Goal: Task Accomplishment & Management: Complete application form

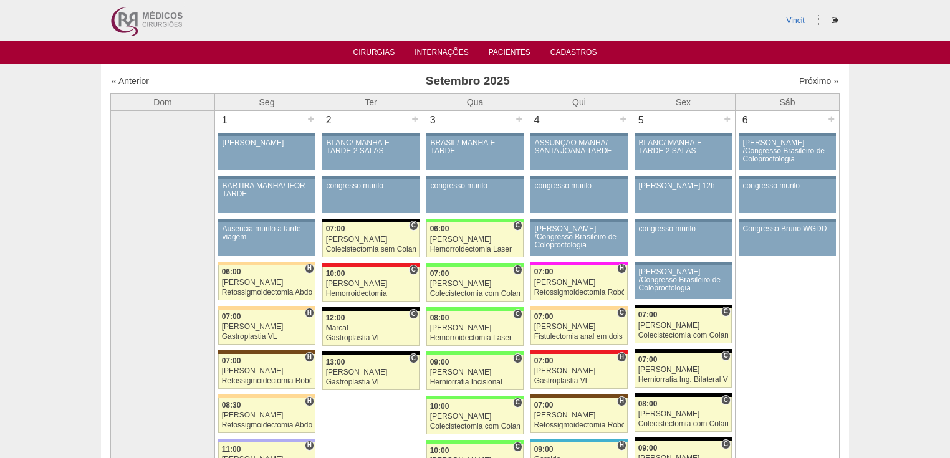
click at [799, 77] on link "Próximo »" at bounding box center [818, 81] width 39 height 10
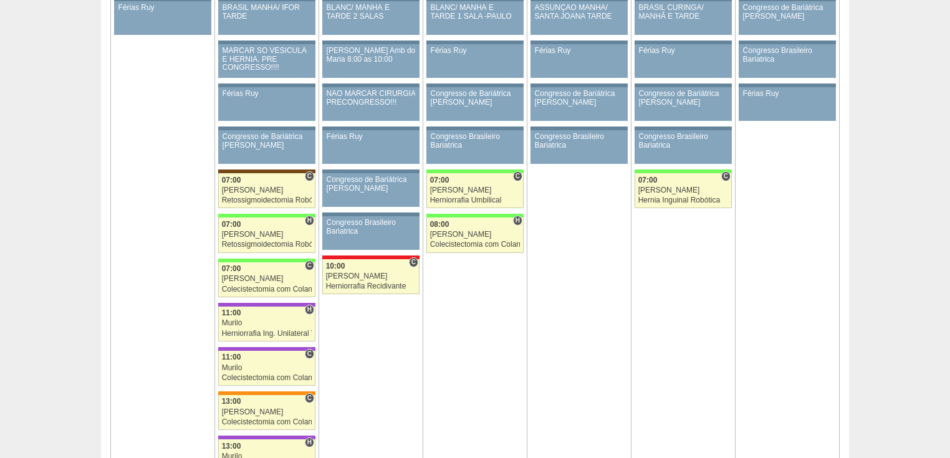
scroll to position [1795, 0]
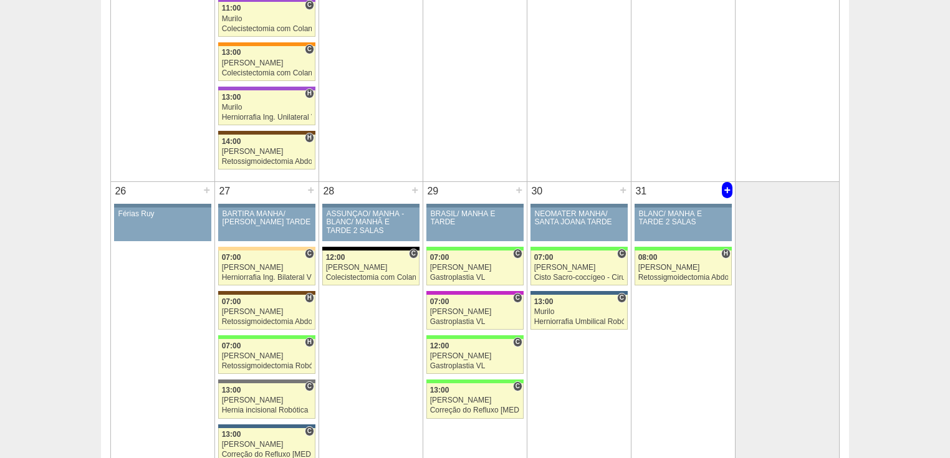
click at [727, 183] on div "+" at bounding box center [727, 190] width 11 height 16
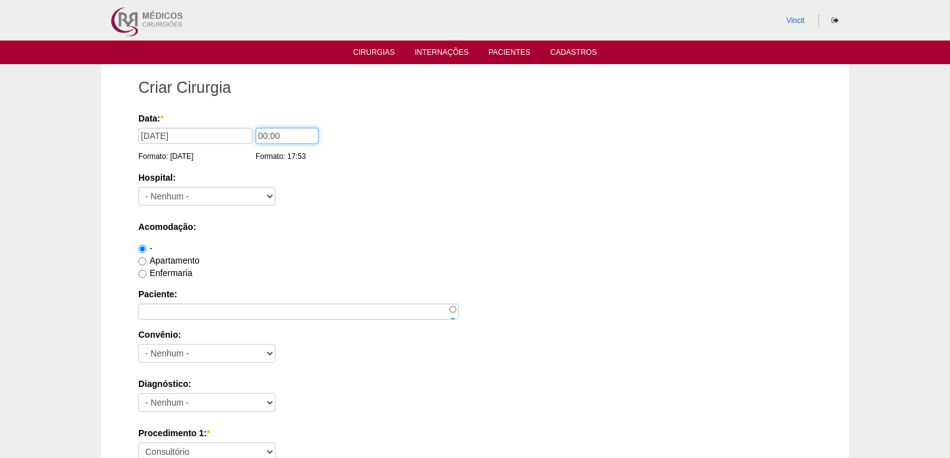
click at [267, 135] on input "00:00" at bounding box center [287, 136] width 63 height 16
type input "14:00"
click at [259, 190] on select "- [GEOGRAPHIC_DATA] - 9 de Julho [PERSON_NAME] Alvorada América Assunção Bartir…" at bounding box center [206, 196] width 137 height 19
click at [180, 189] on select "- Nenhum - 9 de Julho Albert Einstein Alvorada América Assunção Bartira Benefic…" at bounding box center [206, 196] width 137 height 19
select select "30"
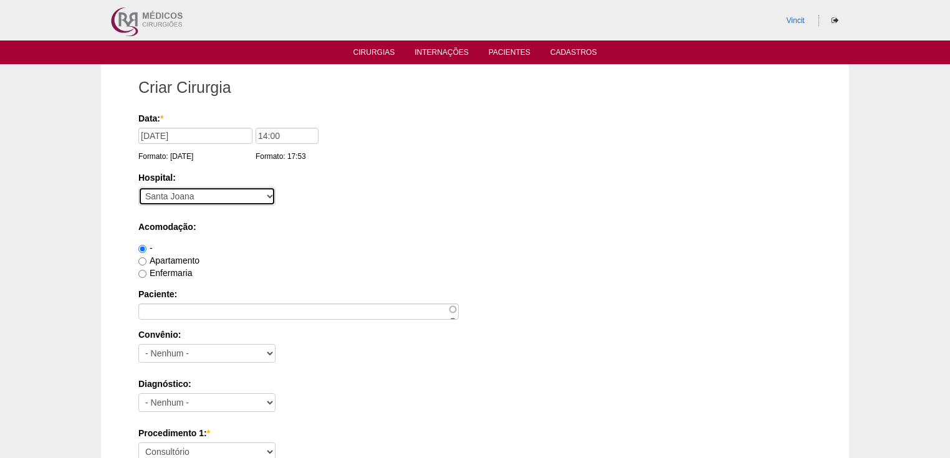
click at [138, 187] on select "- Nenhum - 9 de Julho Albert Einstein Alvorada América Assunção Bartira Benefic…" at bounding box center [206, 196] width 137 height 19
click at [142, 259] on input "Apartamento" at bounding box center [142, 261] width 8 height 8
radio input "true"
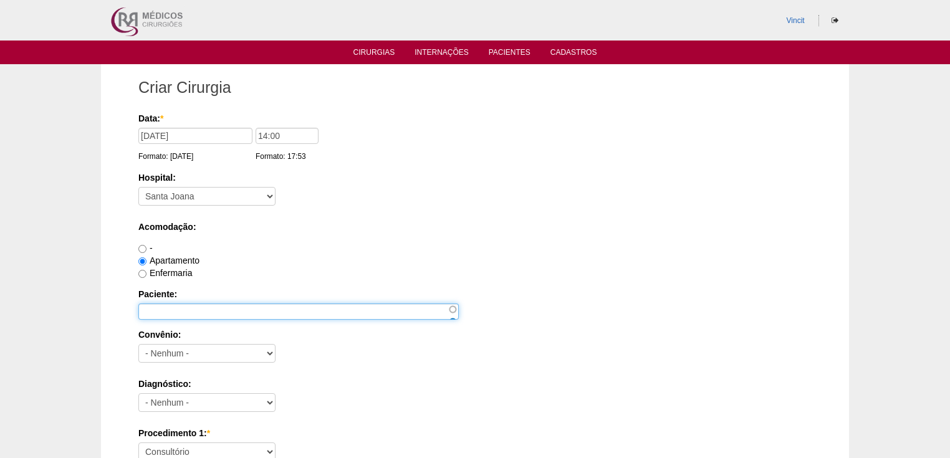
click at [148, 308] on input "Paciente:" at bounding box center [298, 312] width 320 height 16
type input "k"
type input "KAREN DO NASCIMENTO OLIVEIRA"
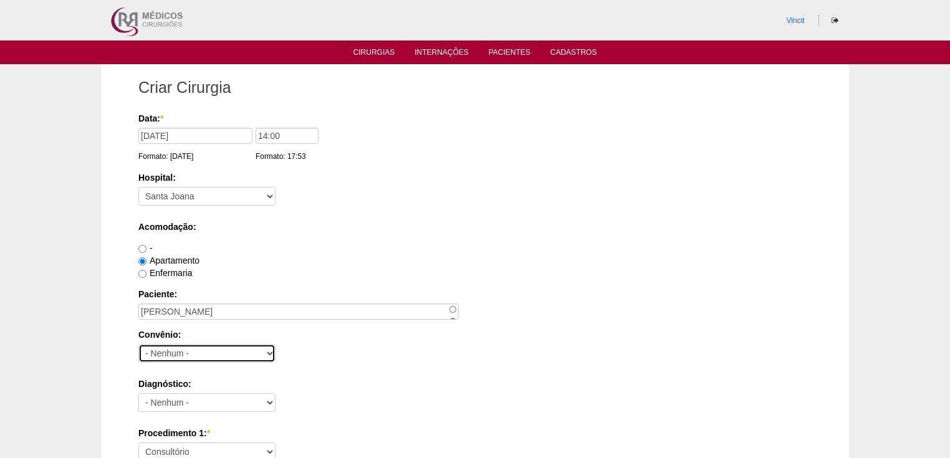
click at [150, 353] on select "- Nenhum - Abet Afresp Allianz Amil Blue Life Caasp Cabesp Caixa de Pensões Car…" at bounding box center [206, 353] width 137 height 19
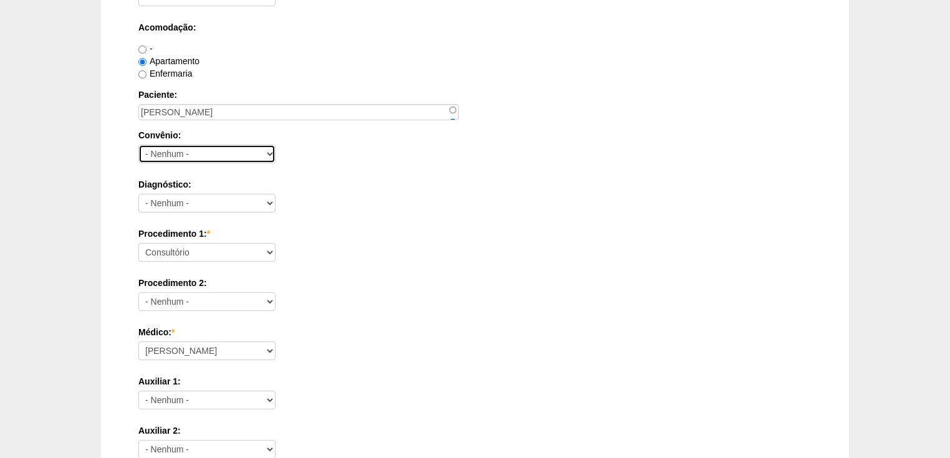
click at [194, 149] on select "- Nenhum - Abet Afresp Allianz Amil Blue Life Caasp Cabesp Caixa de Pensões Car…" at bounding box center [206, 154] width 137 height 19
select select "25"
click at [138, 145] on select "- Nenhum - Abet Afresp Allianz Amil Blue Life Caasp Cabesp Caixa de Pensões Car…" at bounding box center [206, 154] width 137 height 19
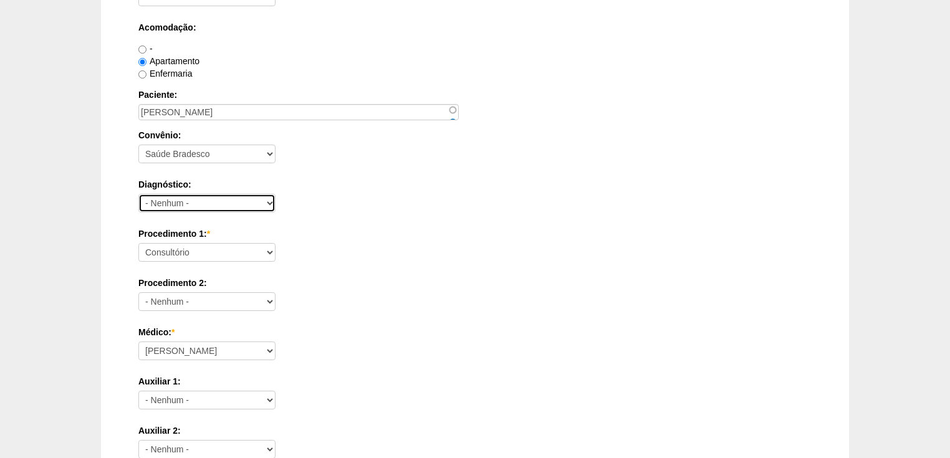
click at [167, 203] on select "- Nenhum - Abdome Agudo Abscesso Hepático Abscesso Perianal Abscesso Peritoneal…" at bounding box center [206, 203] width 137 height 19
select select "3897"
click at [138, 194] on select "- Nenhum - Abdome Agudo Abscesso Hepático Abscesso Perianal Abscesso Peritoneal…" at bounding box center [206, 203] width 137 height 19
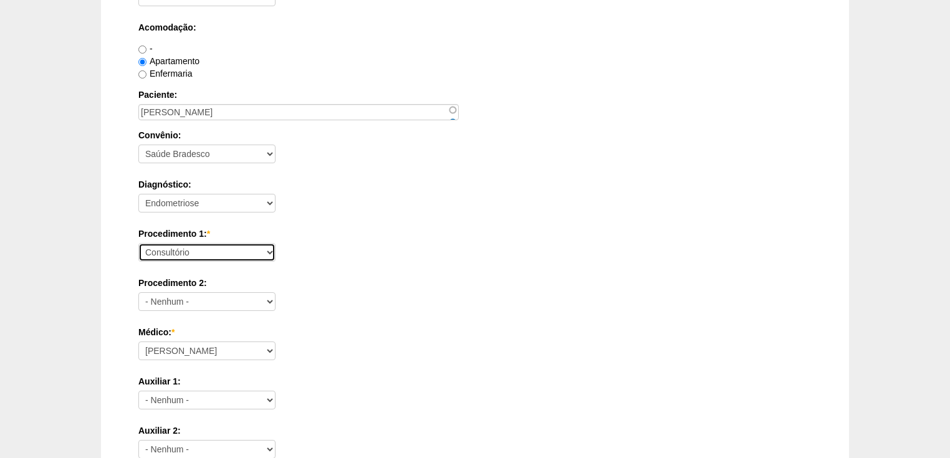
click at [185, 249] on select "Consultório Abscesso Hepático - Drenagem Abscesso perianal Amputação Abdômino P…" at bounding box center [206, 252] width 137 height 19
select select "4016"
click at [138, 243] on select "Consultório Abscesso Hepático - Drenagem Abscesso perianal Amputação Abdômino P…" at bounding box center [206, 252] width 137 height 19
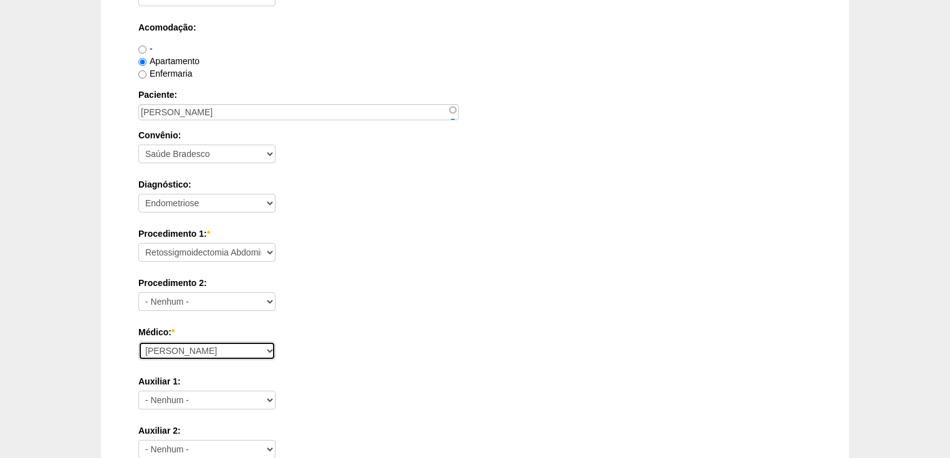
click at [168, 349] on select "Ana Paula Bruno Felipe Rossi Geraldo Igor Benevides Isabella Juliana Luiz Guilh…" at bounding box center [206, 351] width 137 height 19
select select "47"
click at [138, 342] on select "Ana Paula Bruno Felipe Rossi Geraldo Igor Benevides Isabella Juliana Luiz Guilh…" at bounding box center [206, 351] width 137 height 19
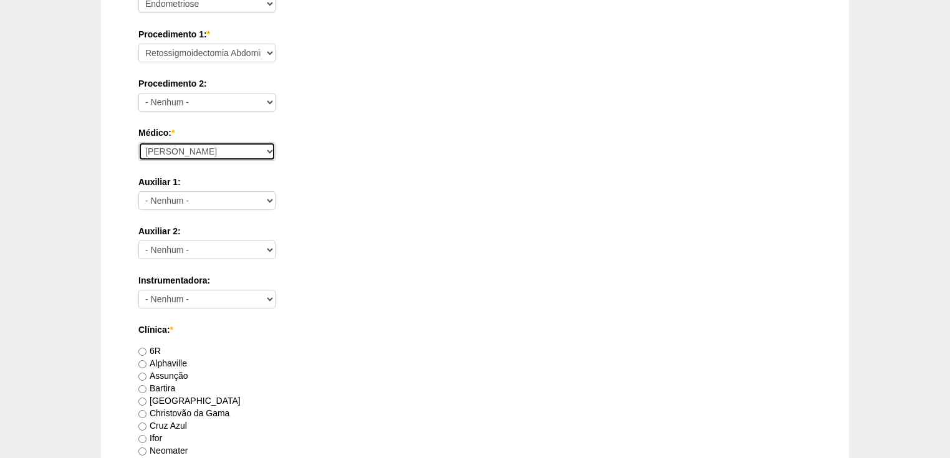
scroll to position [499, 0]
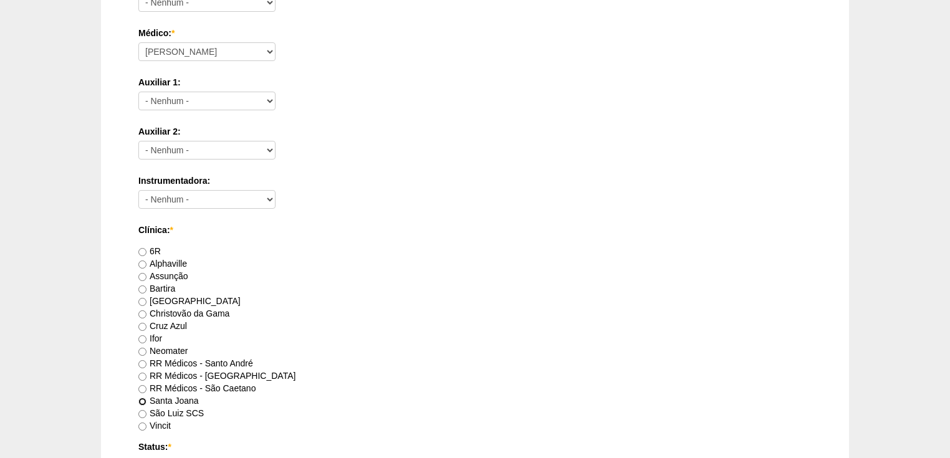
click at [140, 398] on input "Santa Joana" at bounding box center [142, 402] width 8 height 8
radio input "true"
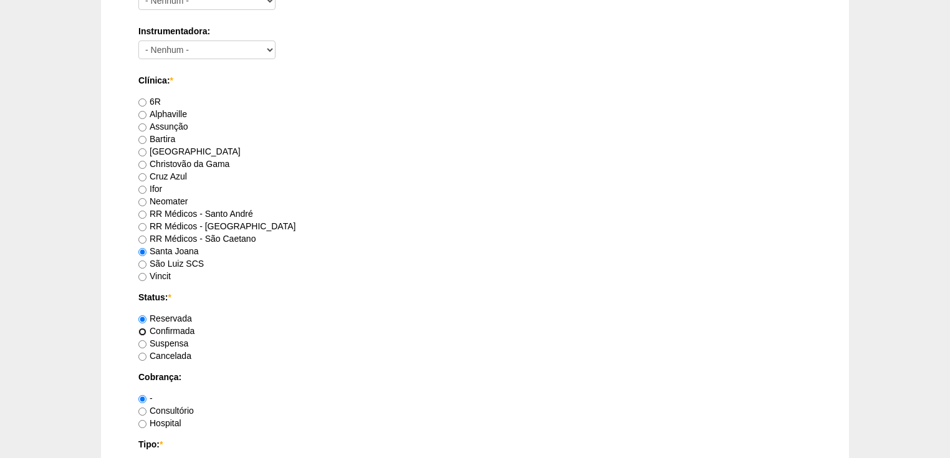
click at [143, 331] on input "Confirmada" at bounding box center [142, 332] width 8 height 8
radio input "true"
click at [146, 423] on label "Hospital" at bounding box center [159, 423] width 43 height 10
click at [146, 423] on input "Hospital" at bounding box center [142, 424] width 8 height 8
radio input "true"
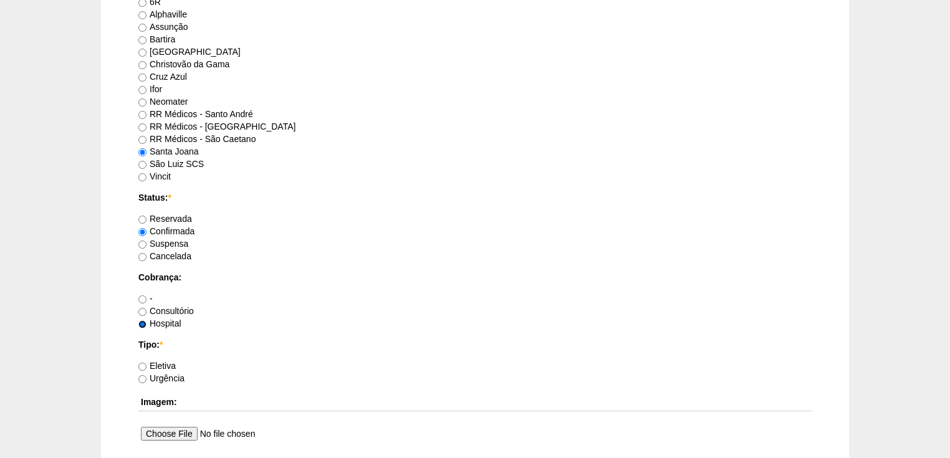
scroll to position [798, 0]
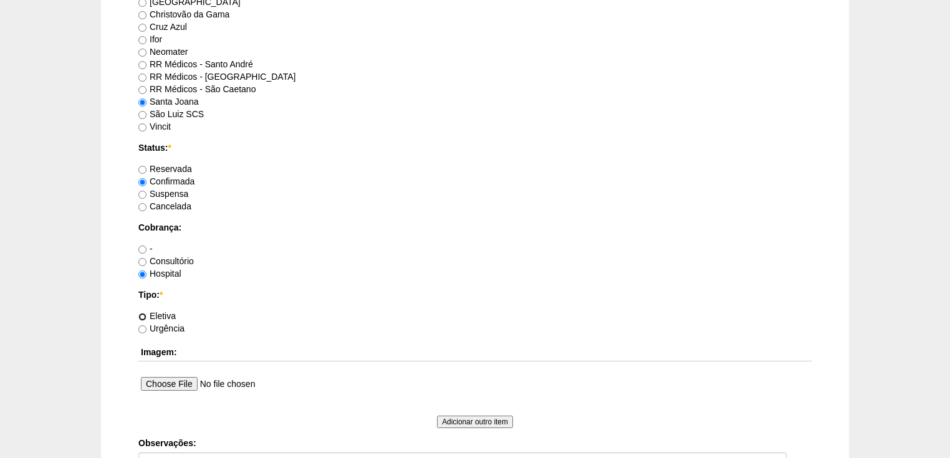
click at [142, 317] on input "Eletiva" at bounding box center [142, 317] width 8 height 8
radio input "true"
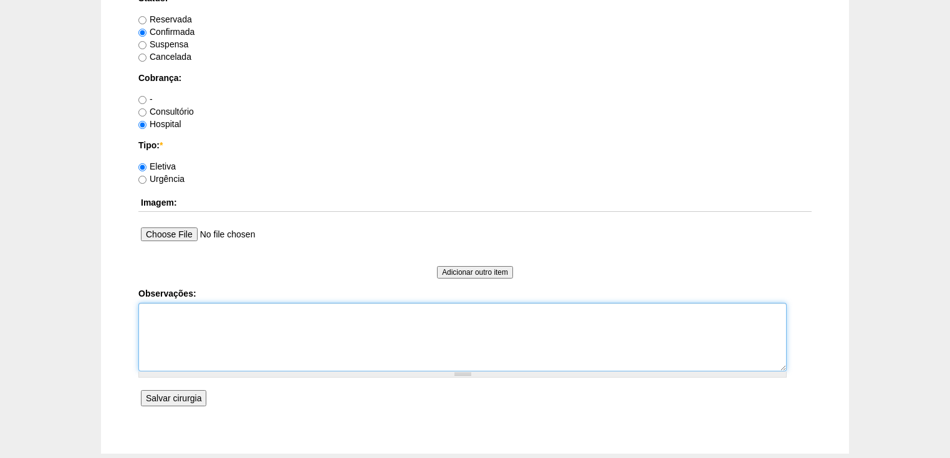
click at [160, 315] on textarea "Observações:" at bounding box center [462, 337] width 648 height 69
type textarea "v"
type textarea "Vincit - Faturada Hospital Dra Paula Harue - Faturada"
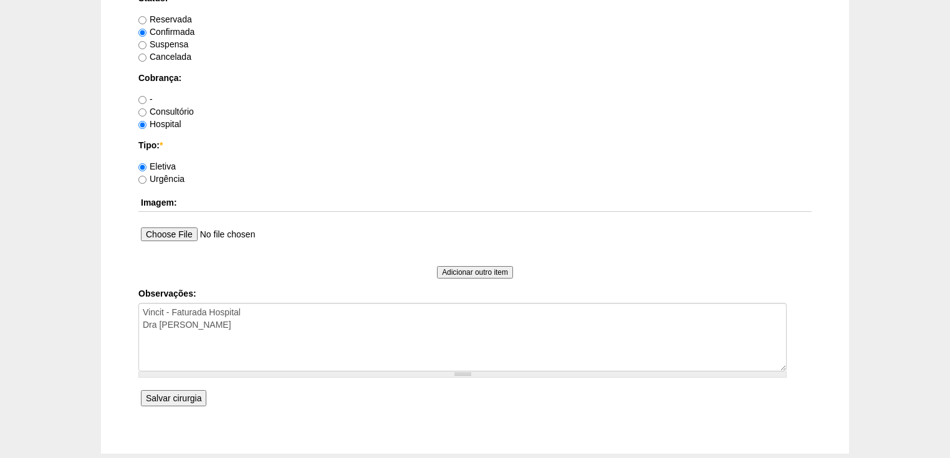
click at [190, 394] on input "Salvar cirurgia" at bounding box center [173, 398] width 65 height 16
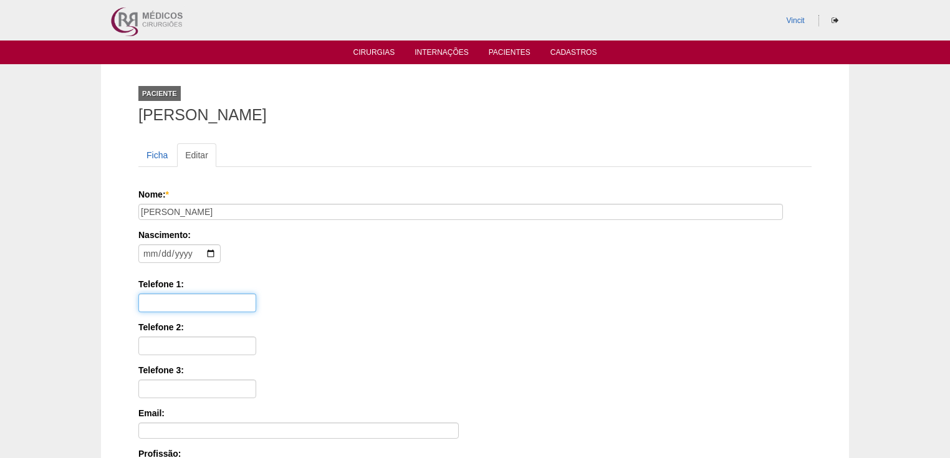
click at [165, 302] on input "Telefone 1:" at bounding box center [197, 303] width 118 height 19
paste input "11 97233-2060"
type input "11 97233-2060"
click at [153, 250] on input "date" at bounding box center [179, 253] width 82 height 19
type input "1989-12-07"
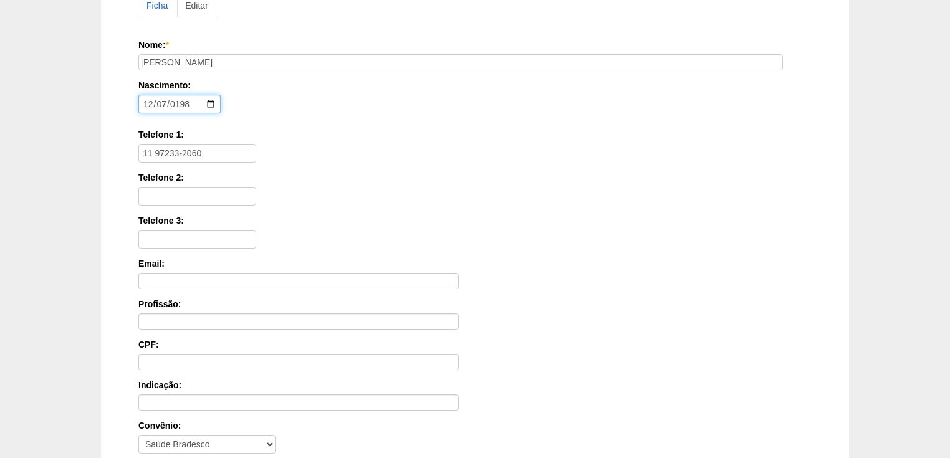
scroll to position [299, 0]
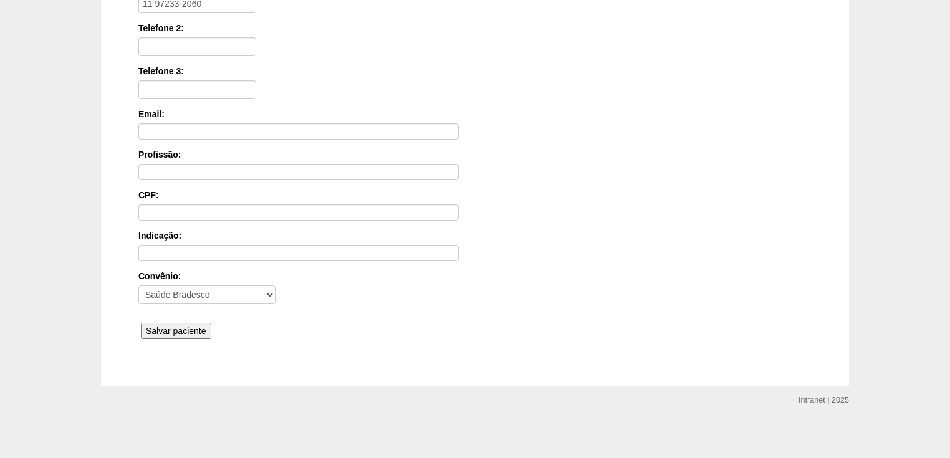
click at [176, 330] on input "Salvar paciente" at bounding box center [176, 331] width 70 height 16
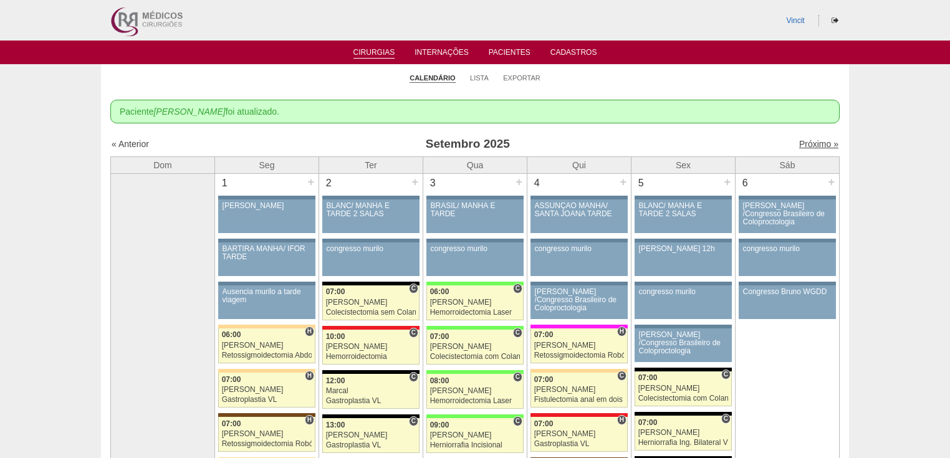
click at [802, 143] on link "Próximo »" at bounding box center [818, 144] width 39 height 10
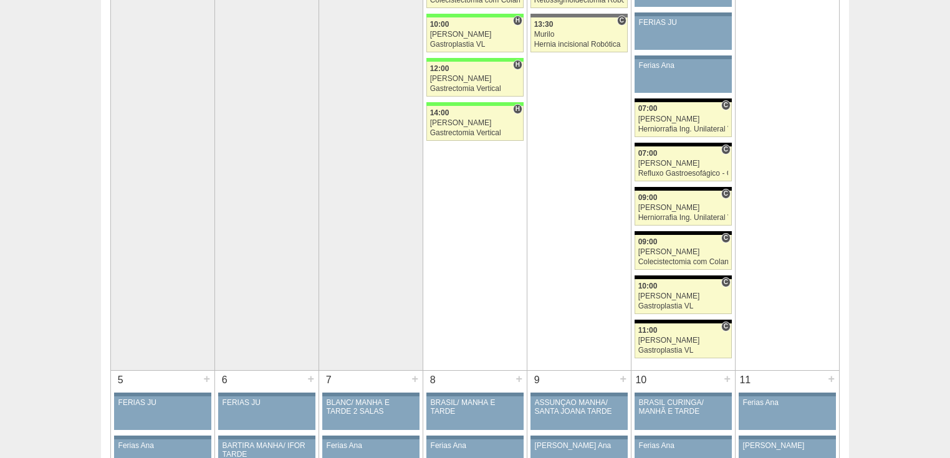
scroll to position [549, 0]
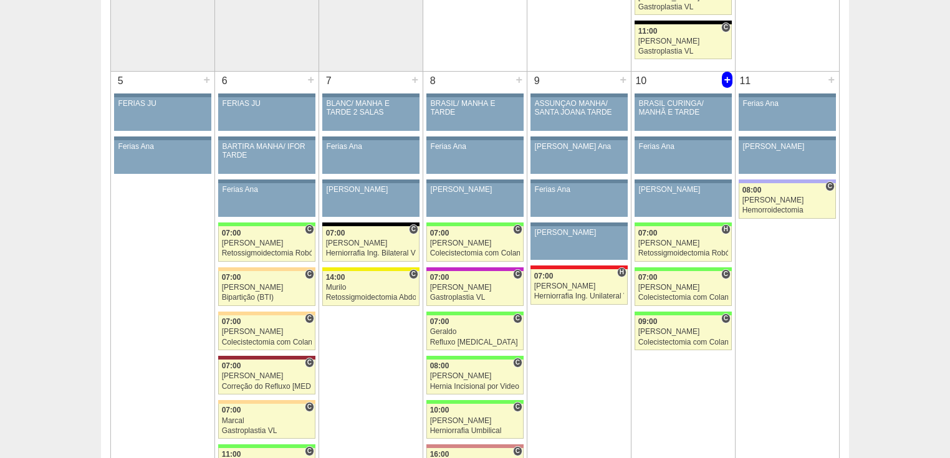
click at [724, 78] on div "+" at bounding box center [727, 80] width 11 height 16
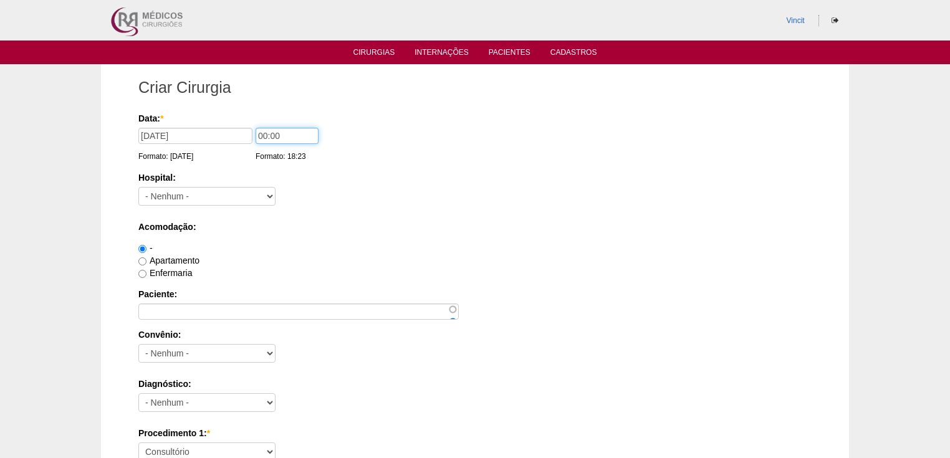
click at [265, 136] on input "00:00" at bounding box center [287, 136] width 63 height 16
type input "14:00"
click at [262, 194] on select "- [GEOGRAPHIC_DATA] - 9 de Julho [PERSON_NAME] Alvorada América Assunção Bartir…" at bounding box center [206, 196] width 137 height 19
select select "35"
click at [138, 187] on select "- [GEOGRAPHIC_DATA] - 9 de Julho [PERSON_NAME] Alvorada América Assunção Bartir…" at bounding box center [206, 196] width 137 height 19
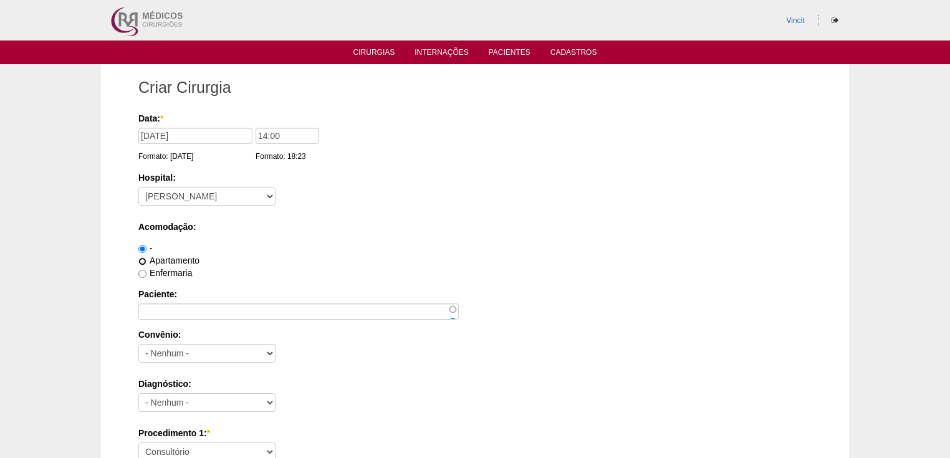
click at [144, 261] on input "Apartamento" at bounding box center [142, 261] width 8 height 8
radio input "true"
click at [156, 302] on div "Paciente:" at bounding box center [474, 304] width 673 height 32
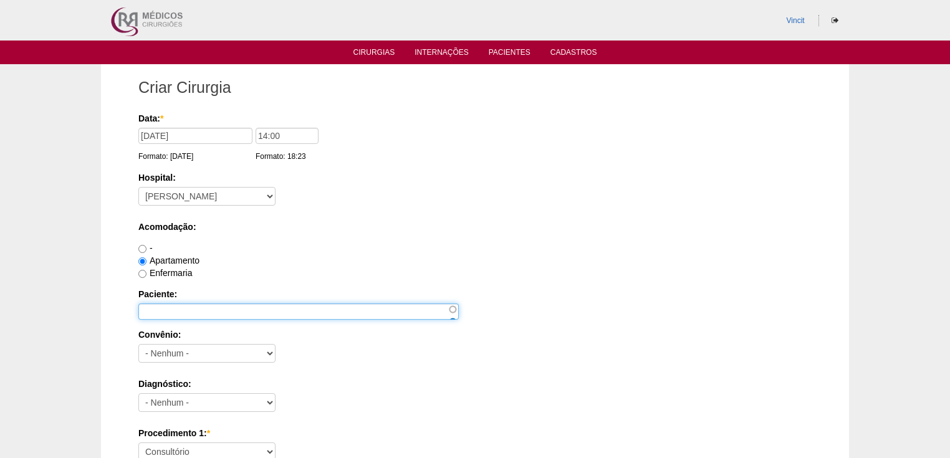
click at [156, 312] on input "Paciente:" at bounding box center [298, 312] width 320 height 16
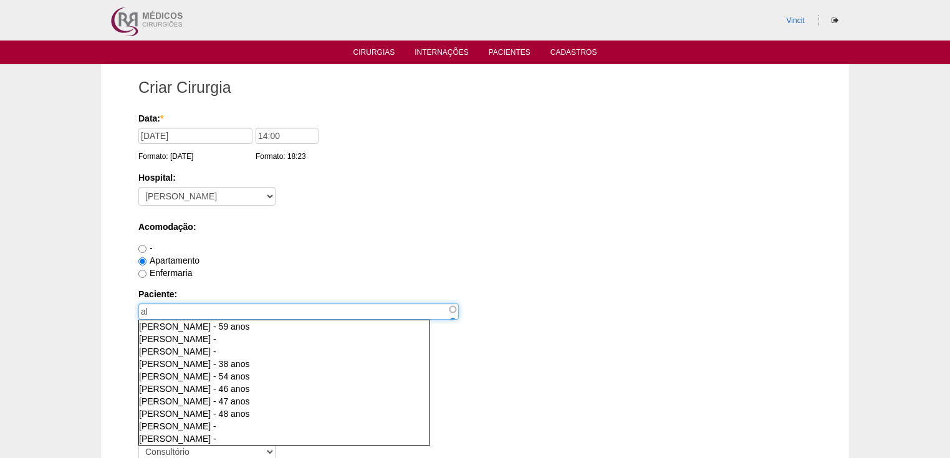
type input "a"
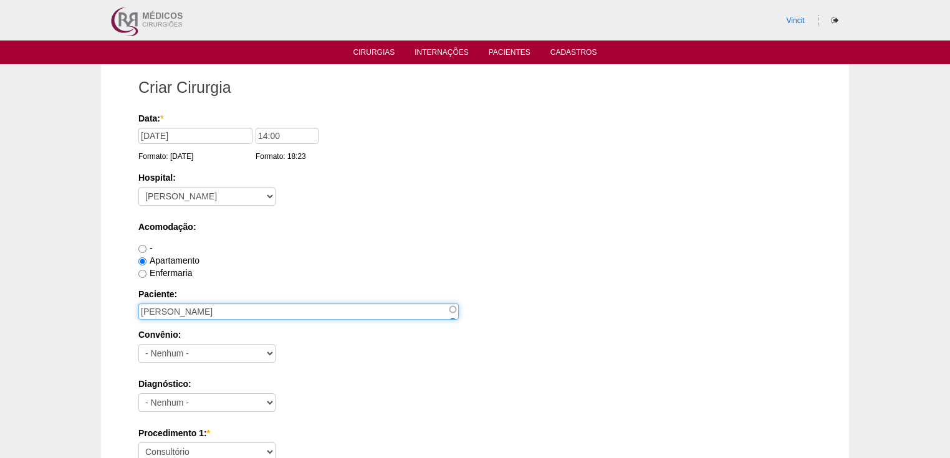
type input "[PERSON_NAME]"
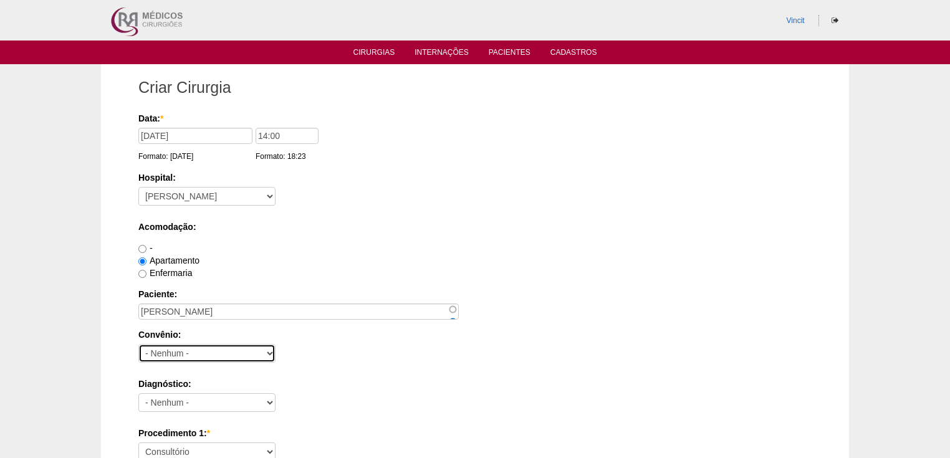
click at [177, 348] on select "- Nenhum - Abet Afresp Allianz Amil Blue Life Caasp Cabesp Caixa de Pensões Car…" at bounding box center [206, 353] width 137 height 19
select select "4046"
click at [138, 344] on select "- Nenhum - Abet Afresp Allianz Amil Blue Life Caasp Cabesp Caixa de Pensões Car…" at bounding box center [206, 353] width 137 height 19
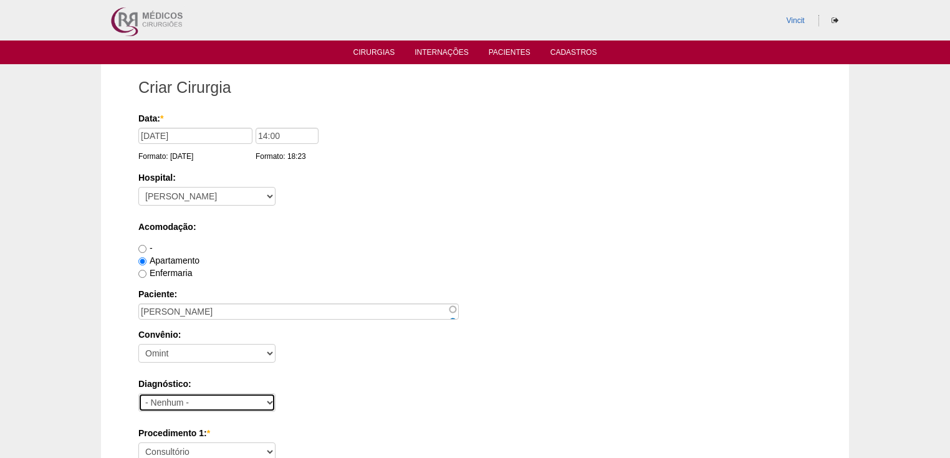
click at [164, 403] on select "- Nenhum - Abdome Agudo Abscesso Hepático Abscesso Perianal Abscesso Peritoneal…" at bounding box center [206, 402] width 137 height 19
click at [162, 441] on div "Procedimento 1: * Consultório Abscesso Hepático - Drenagem Abscesso perianal Am…" at bounding box center [474, 447] width 673 height 41
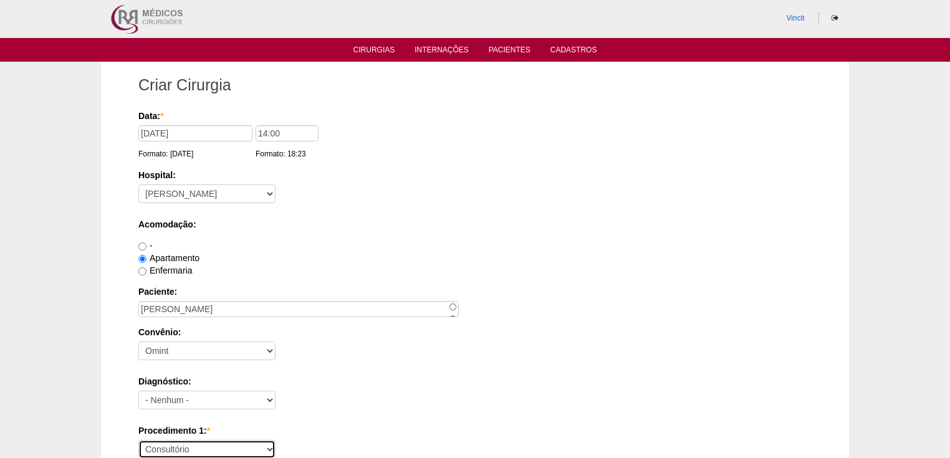
click at [162, 448] on select "Consultório Abscesso Hepático - Drenagem Abscesso perianal Amputação Abdômino P…" at bounding box center [206, 449] width 137 height 19
select select "3735"
click at [138, 440] on select "Consultório Abscesso Hepático - Drenagem Abscesso perianal Amputação Abdômino P…" at bounding box center [206, 449] width 137 height 19
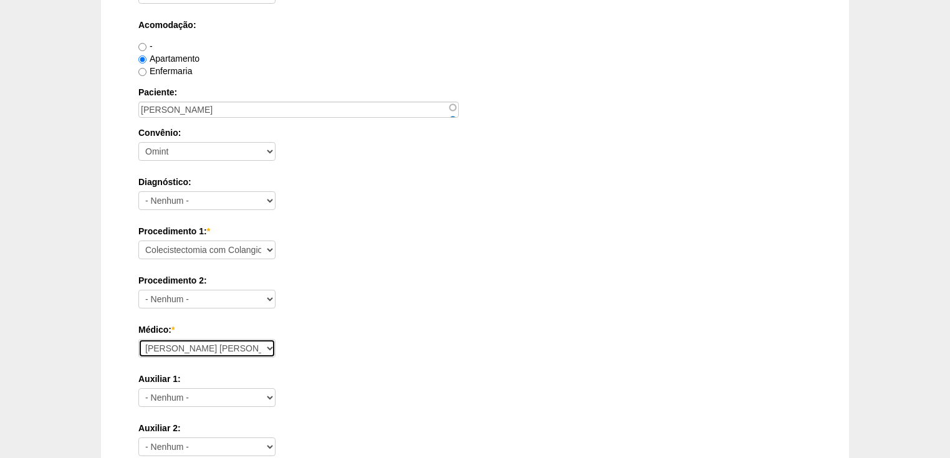
click at [172, 350] on select "Ana Paula Bruno Felipe Rossi Geraldo Igor Benevides Isabella Juliana Luiz Guilh…" at bounding box center [206, 348] width 137 height 19
select select "16"
click at [138, 339] on select "Ana Paula Bruno Felipe Rossi Geraldo Igor Benevides Isabella Juliana Luiz Guilh…" at bounding box center [206, 348] width 137 height 19
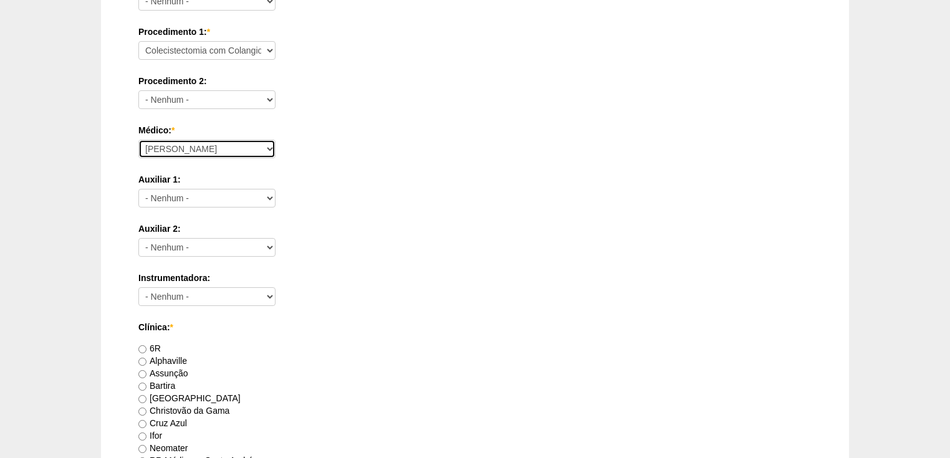
scroll to position [551, 0]
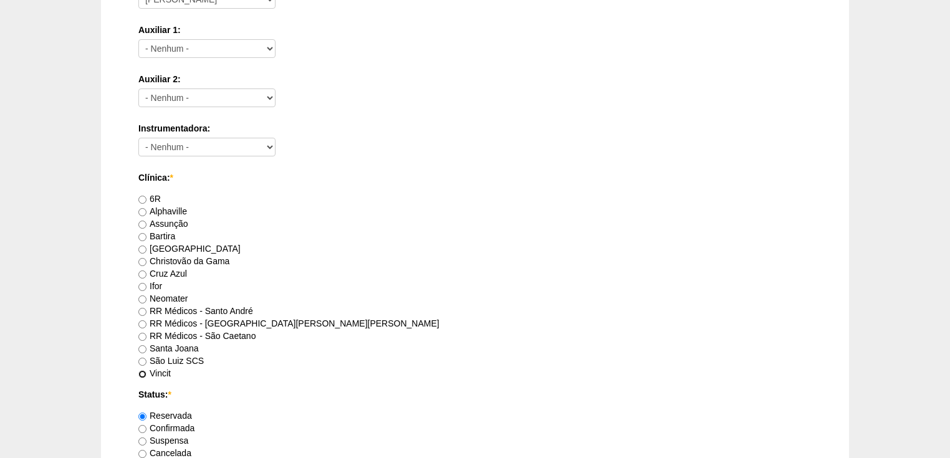
click at [142, 372] on input "Vincit" at bounding box center [142, 374] width 8 height 8
radio input "true"
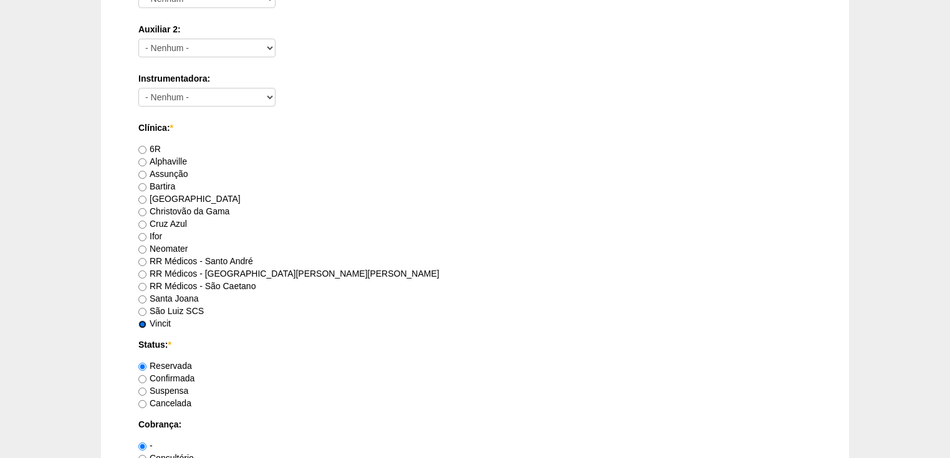
scroll to position [651, 0]
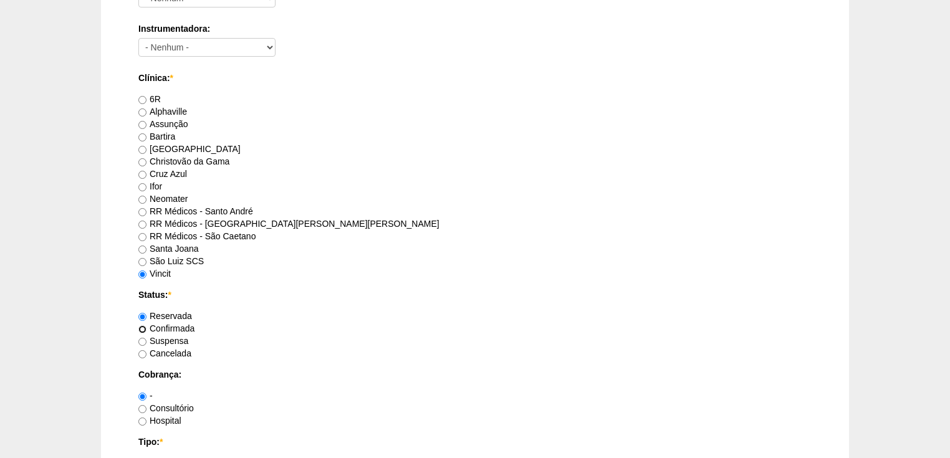
click at [144, 329] on input "Confirmada" at bounding box center [142, 329] width 8 height 8
radio input "true"
click at [140, 408] on input "Consultório" at bounding box center [142, 409] width 8 height 8
radio input "true"
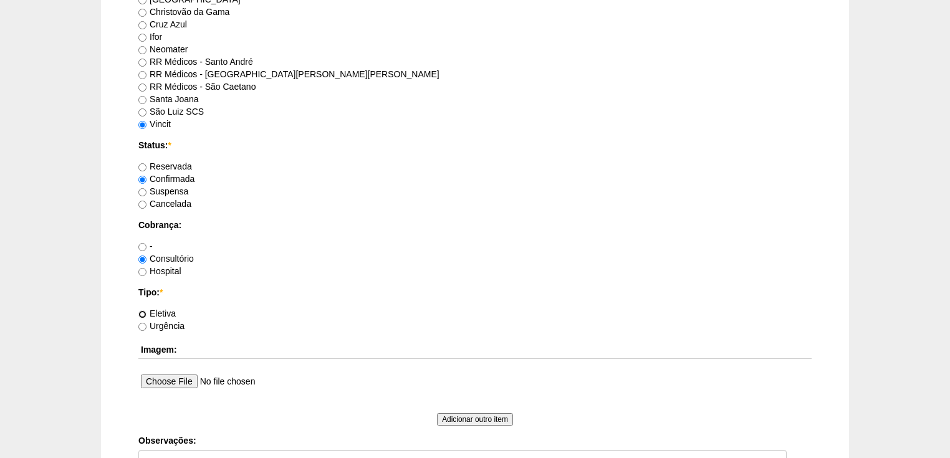
drag, startPoint x: 142, startPoint y: 311, endPoint x: 140, endPoint y: 322, distance: 11.3
click at [142, 310] on input "Eletiva" at bounding box center [142, 314] width 8 height 8
radio input "true"
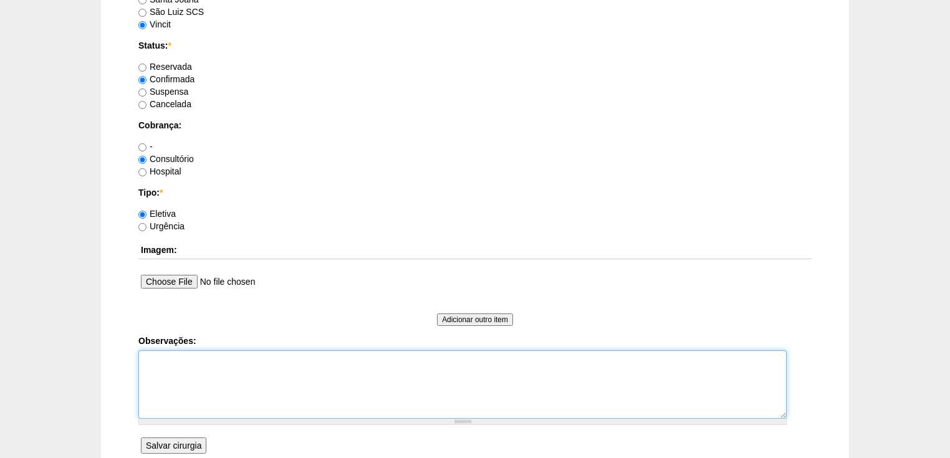
click at [157, 364] on textarea "Observações:" at bounding box center [462, 384] width 648 height 69
type textarea "v"
type textarea "Vincit - Particular Anestesia:Dr Renan"
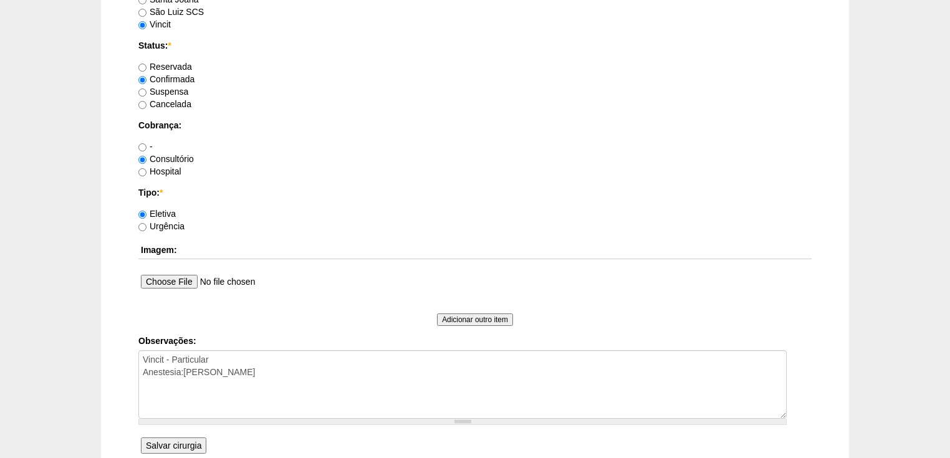
click at [165, 444] on input "Salvar cirurgia" at bounding box center [173, 446] width 65 height 16
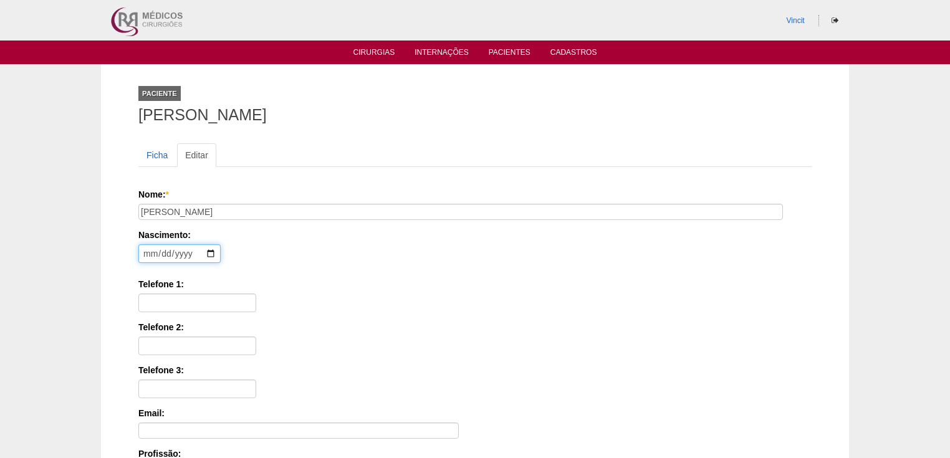
click at [148, 252] on input "date" at bounding box center [179, 253] width 82 height 19
type input "71979-09-07"
type input "1976-09-07"
click at [174, 300] on input "Telefone 1:" at bounding box center [197, 303] width 118 height 19
paste input "11 99617-9678"
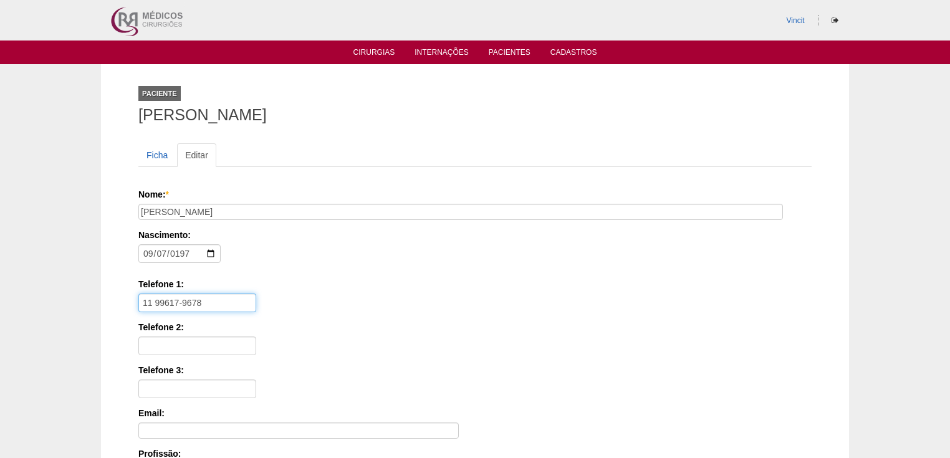
type input "11 99617-9678"
click at [150, 251] on input "1976-09-07" at bounding box center [179, 253] width 82 height 19
type input "1976-09-09"
type input "1976-07-09"
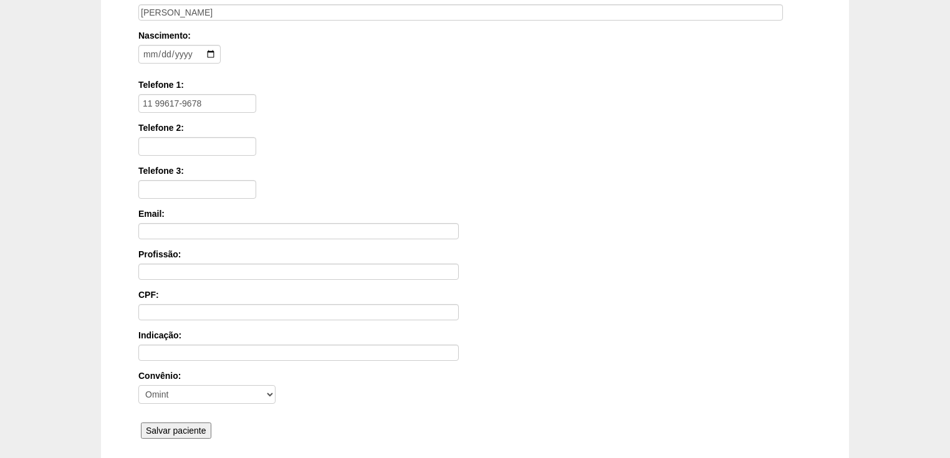
click at [190, 425] on input "Salvar paciente" at bounding box center [176, 431] width 70 height 16
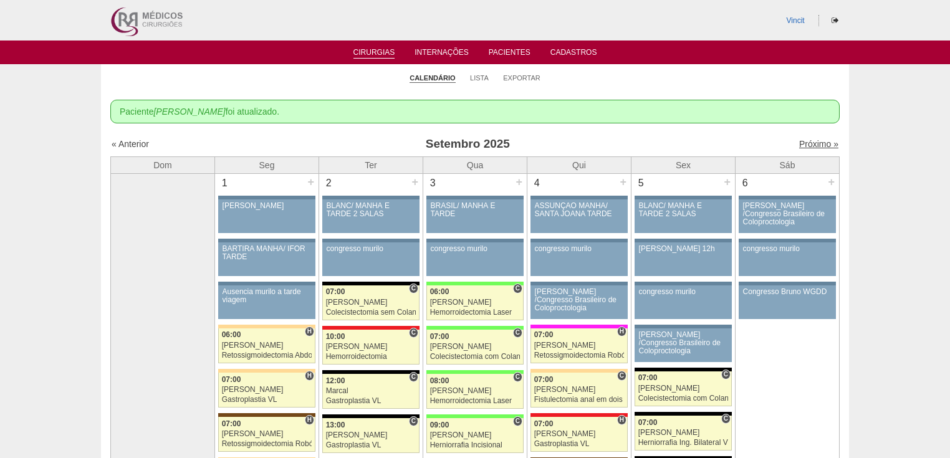
click at [823, 142] on link "Próximo »" at bounding box center [818, 144] width 39 height 10
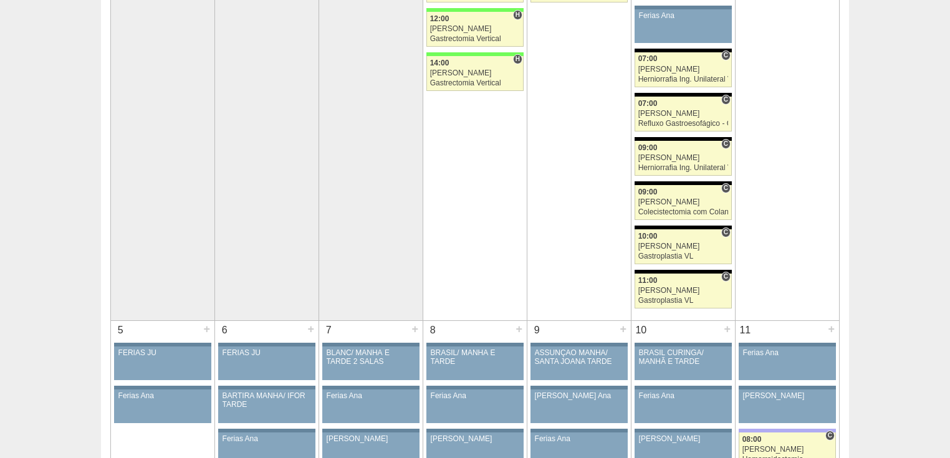
scroll to position [249, 0]
